Goal: Transaction & Acquisition: Purchase product/service

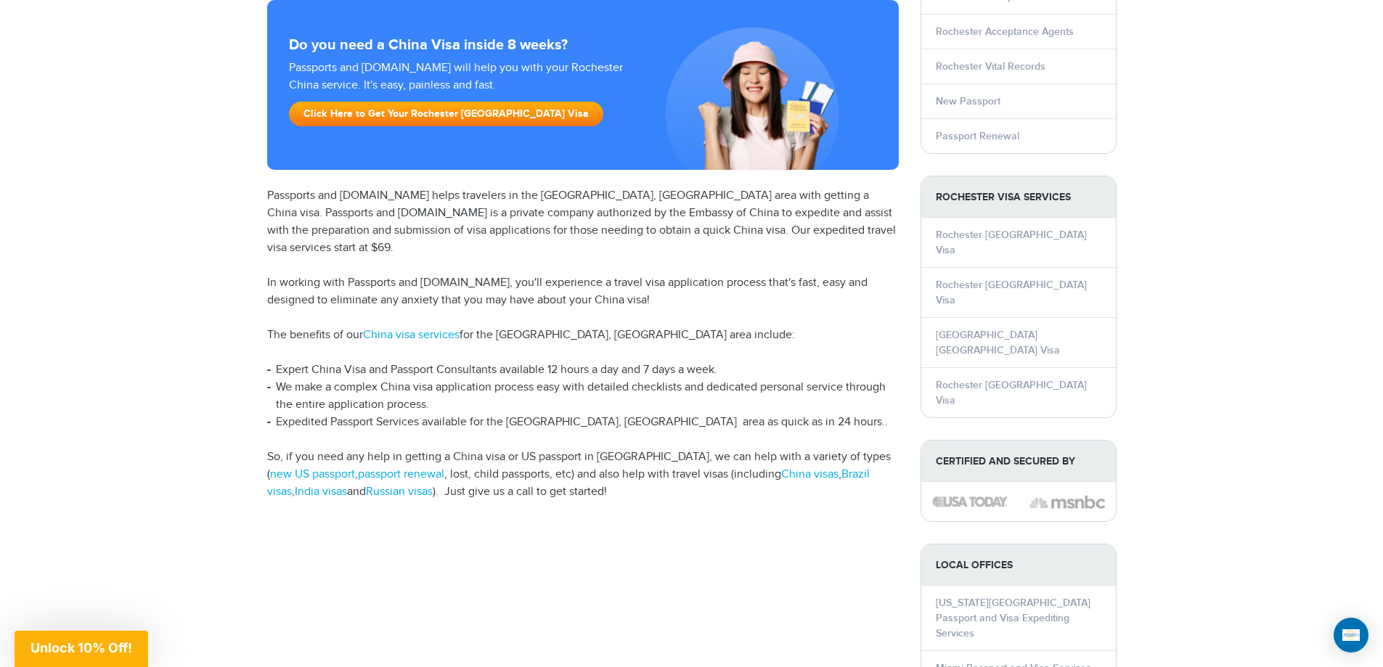
scroll to position [221, 0]
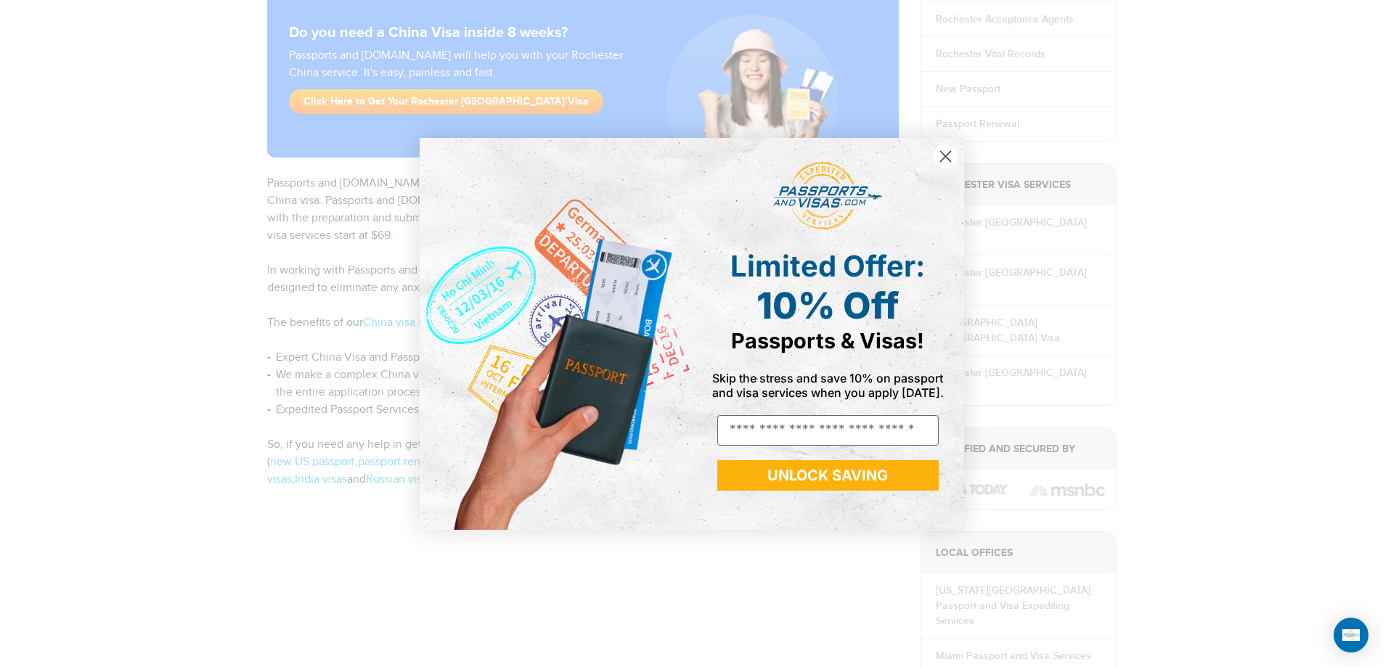
click at [942, 151] on circle "Close dialog" at bounding box center [945, 156] width 24 height 24
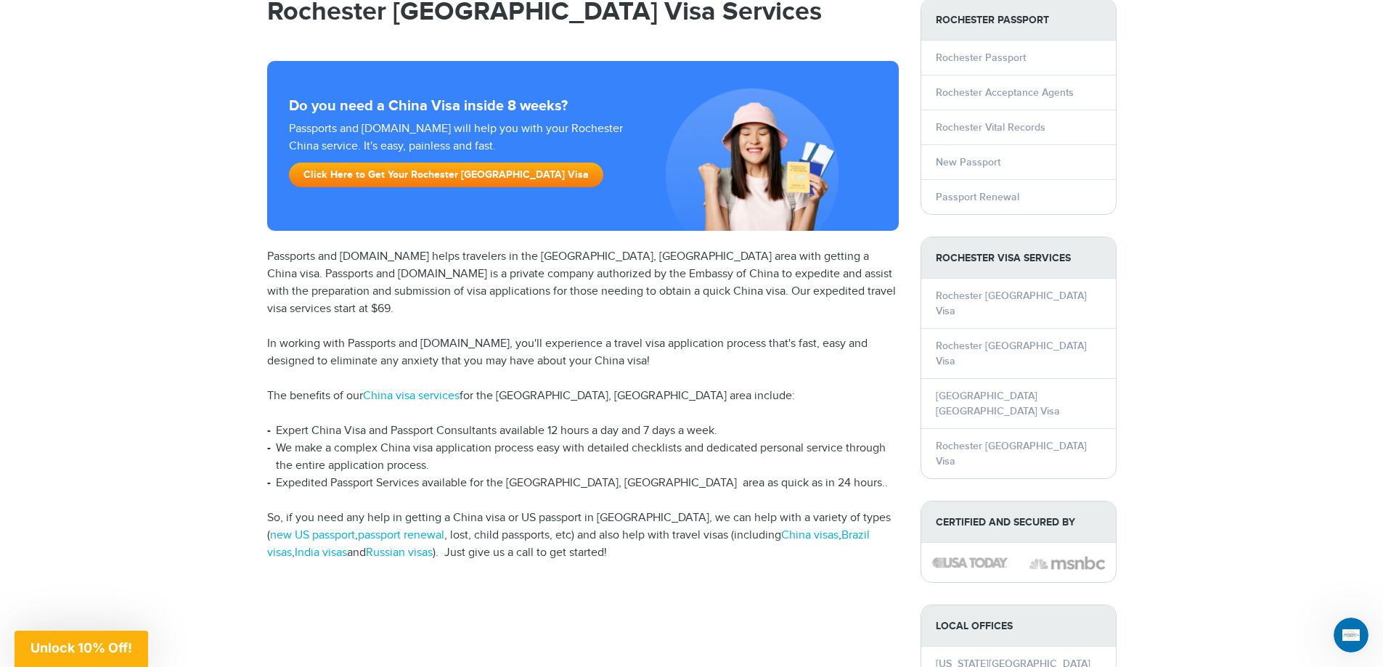
scroll to position [147, 0]
click at [433, 175] on link "Click Here to Get Your Rochester China Visa" at bounding box center [446, 175] width 314 height 25
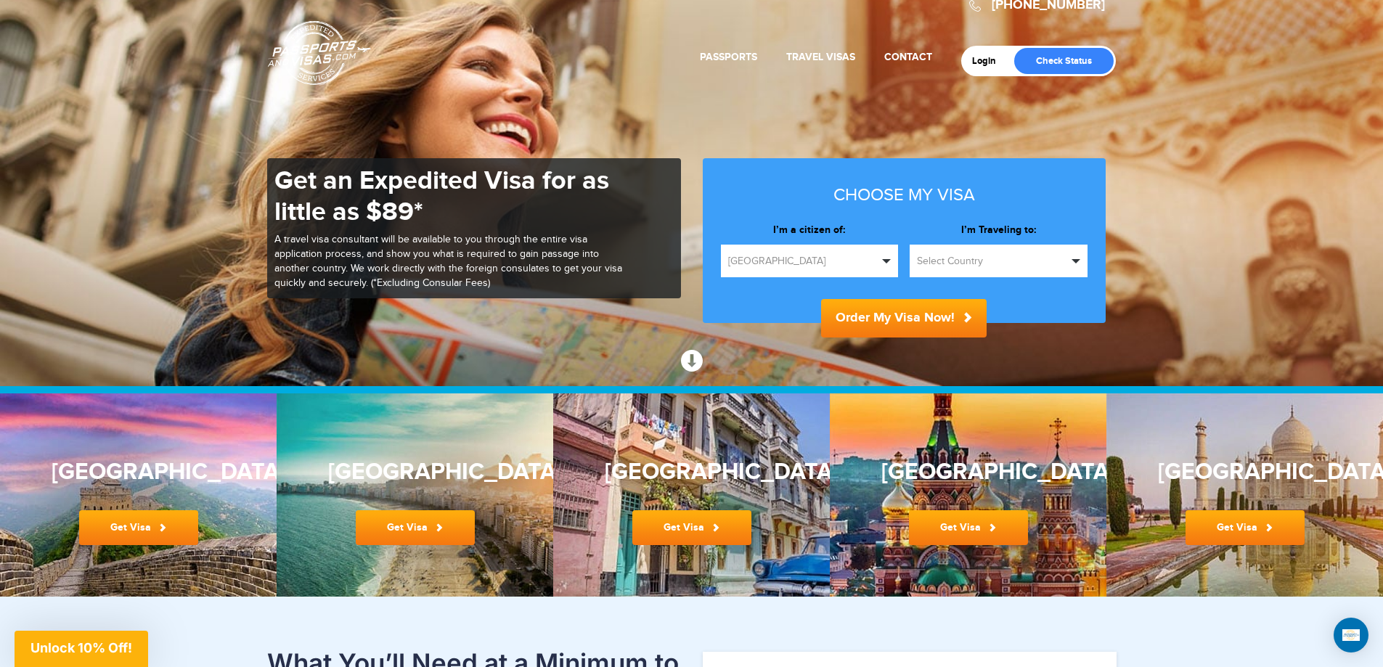
scroll to position [28, 0]
click at [958, 245] on button "Select Country" at bounding box center [999, 260] width 178 height 33
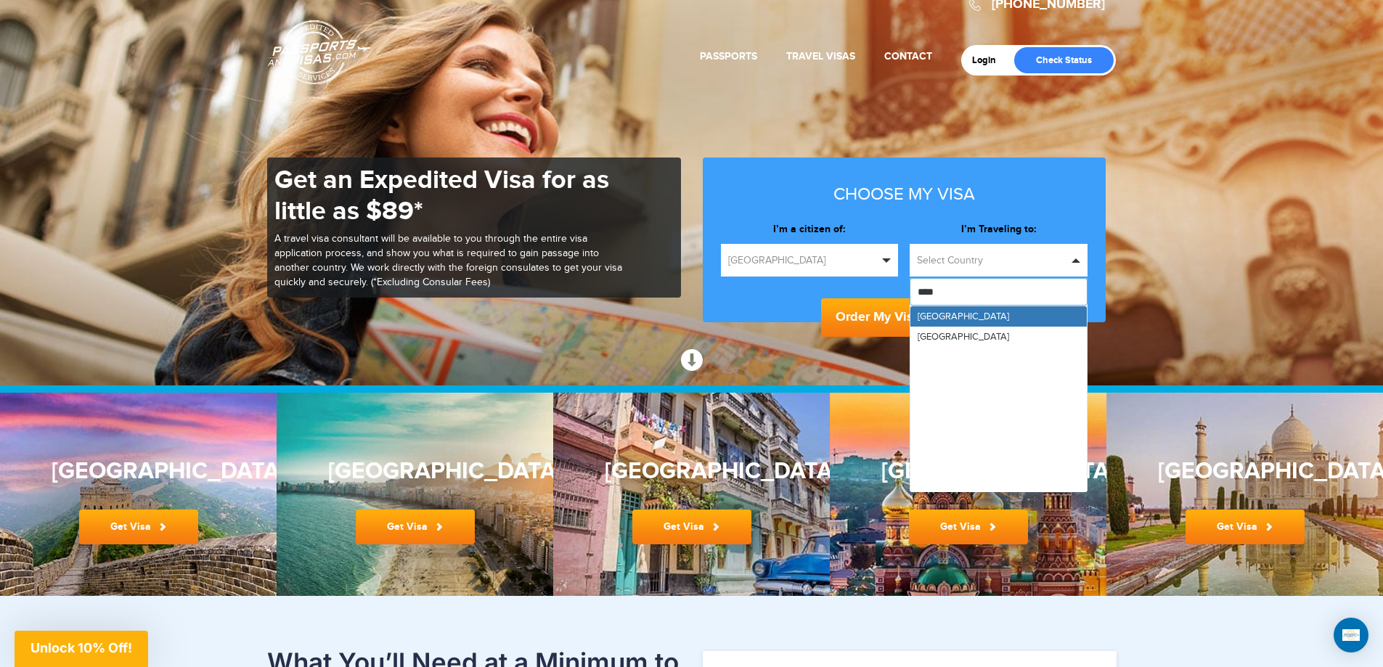
type input "*****"
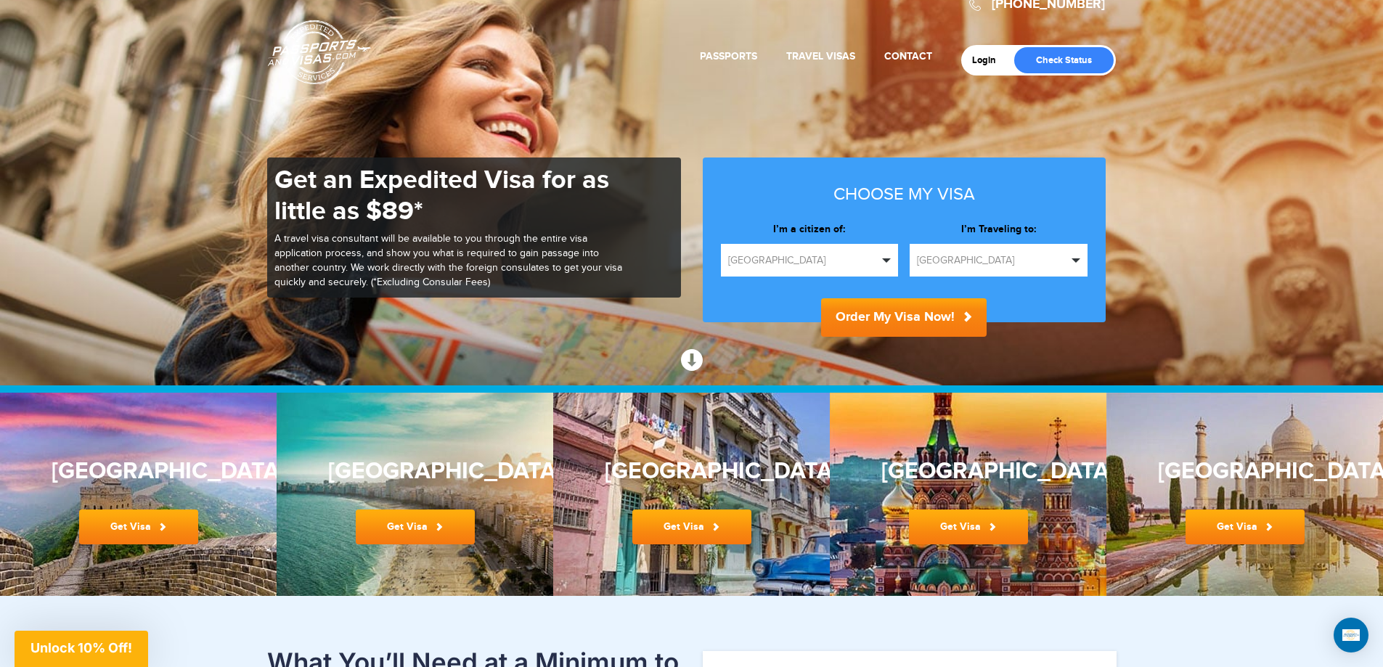
click at [921, 314] on button "Order My Visa Now!" at bounding box center [904, 317] width 166 height 38
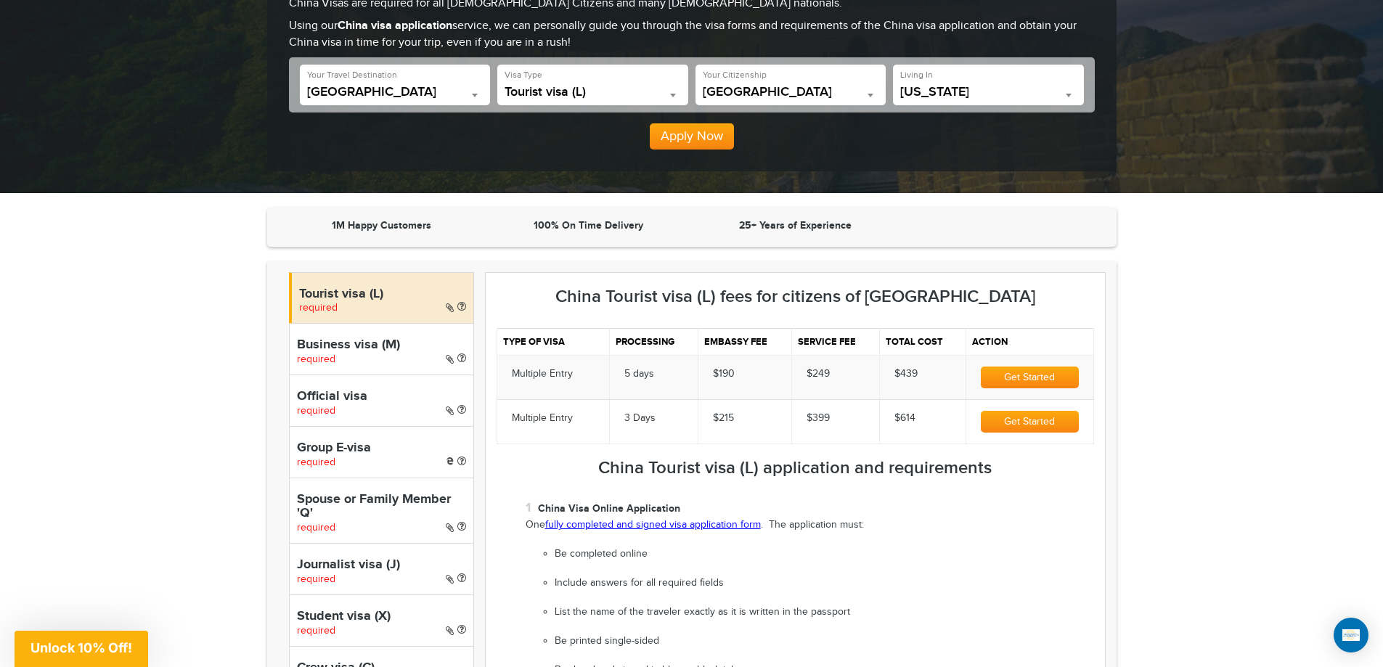
scroll to position [252, 0]
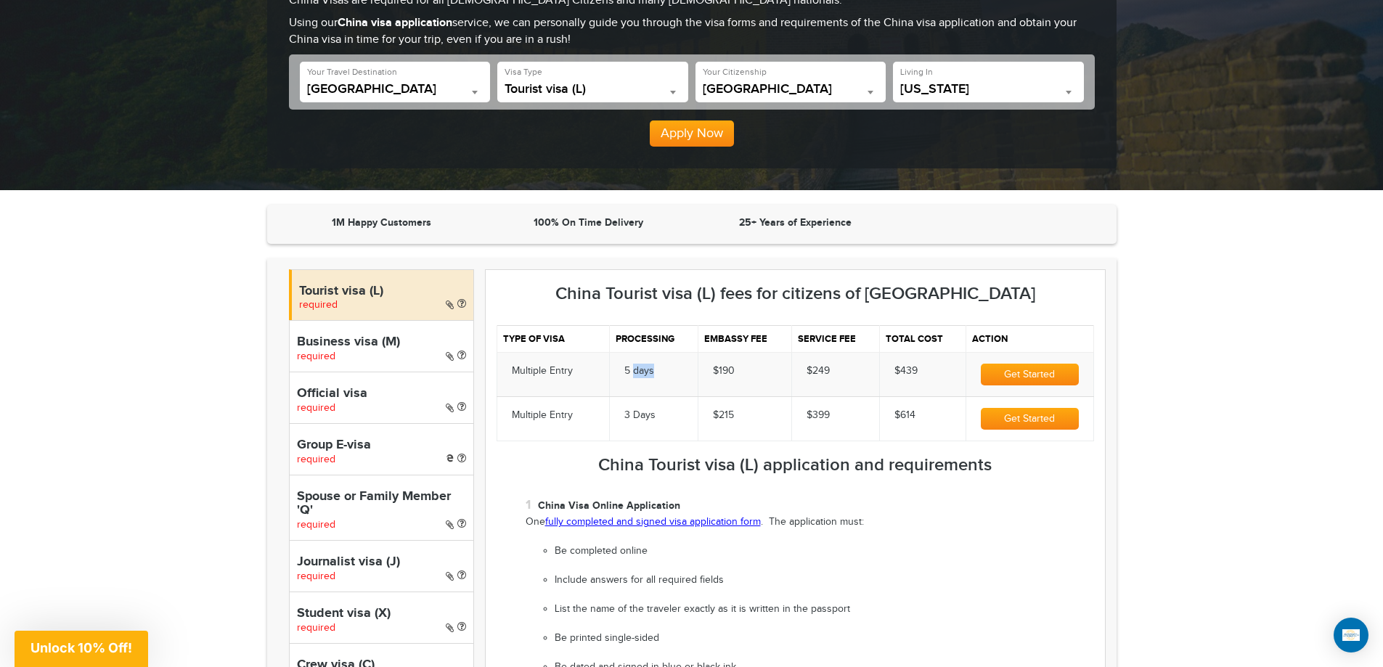
drag, startPoint x: 655, startPoint y: 368, endPoint x: 632, endPoint y: 369, distance: 22.5
click at [632, 369] on td "5 days" at bounding box center [653, 374] width 89 height 44
drag, startPoint x: 922, startPoint y: 367, endPoint x: 895, endPoint y: 370, distance: 27.0
click at [895, 370] on td "$439" at bounding box center [922, 374] width 86 height 44
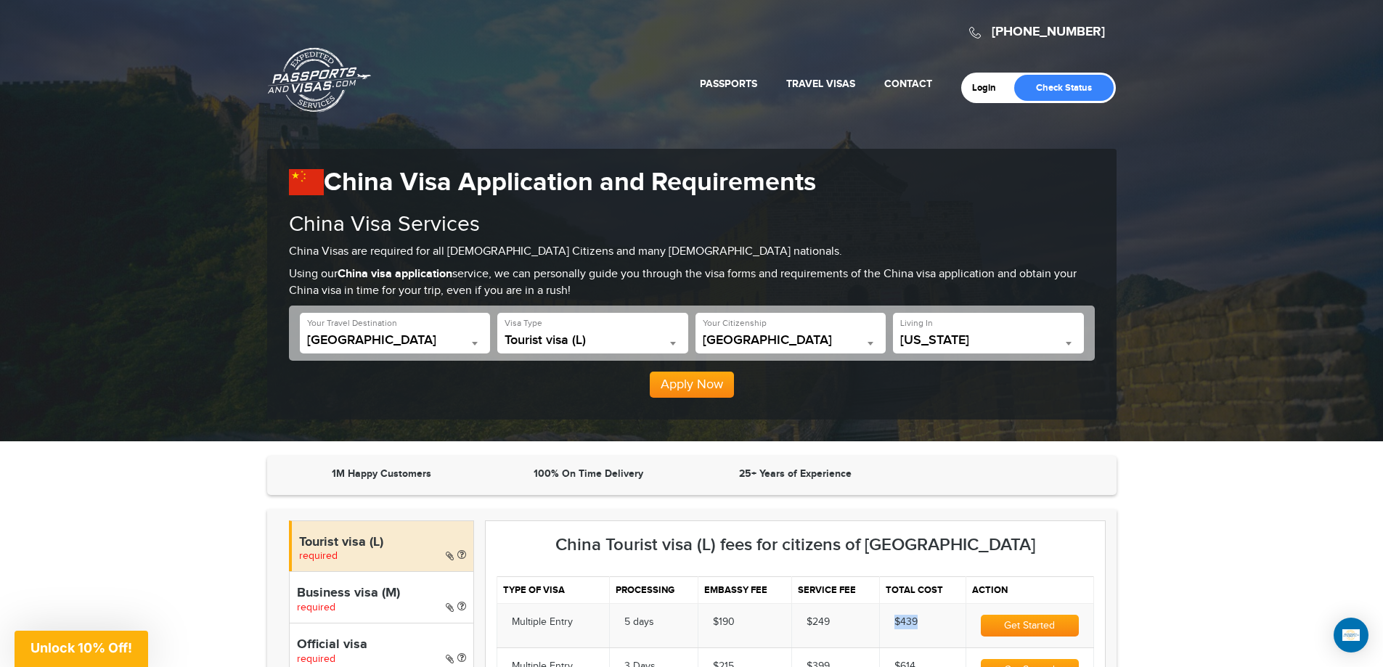
scroll to position [0, 0]
